Goal: Use online tool/utility

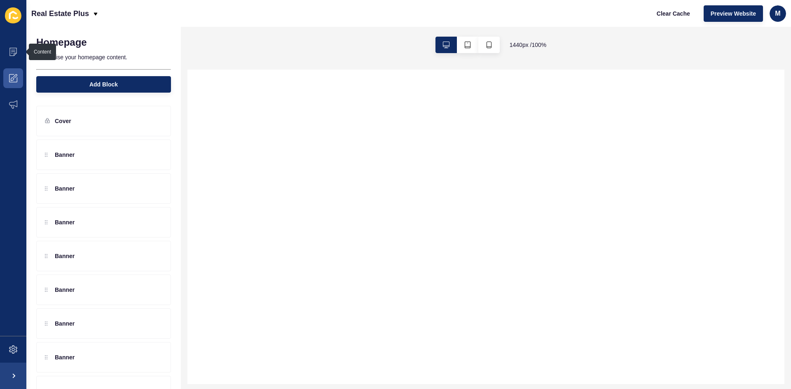
select select
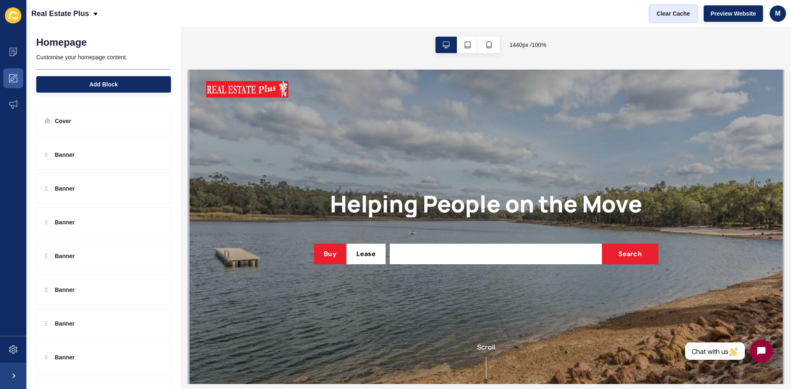
click at [655, 14] on button "Clear Cache" at bounding box center [672, 13] width 47 height 16
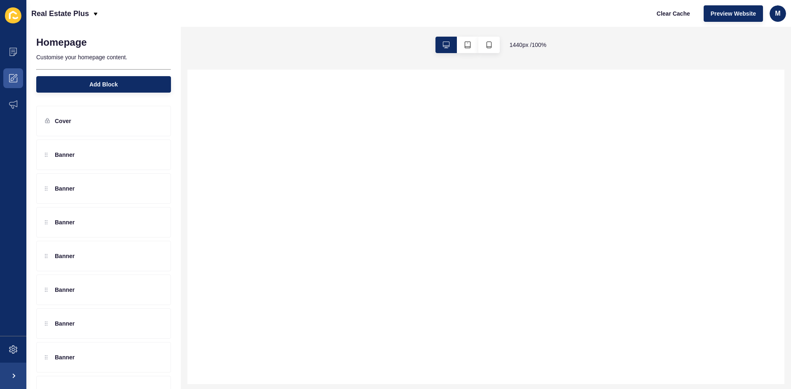
select select
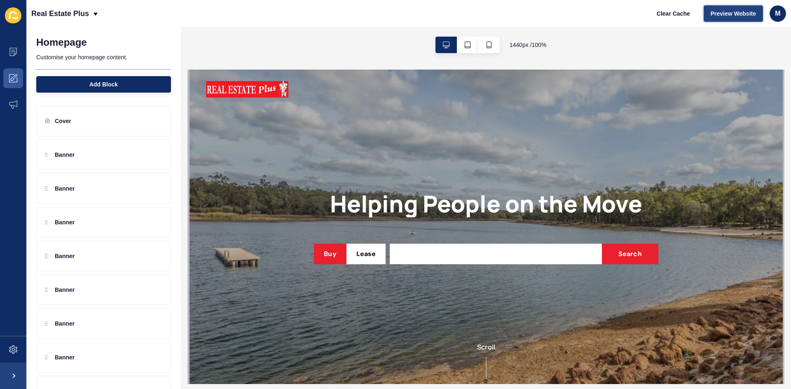
click at [735, 12] on span "Preview Website" at bounding box center [732, 13] width 45 height 8
